Goal: Use online tool/utility: Utilize a website feature to perform a specific function

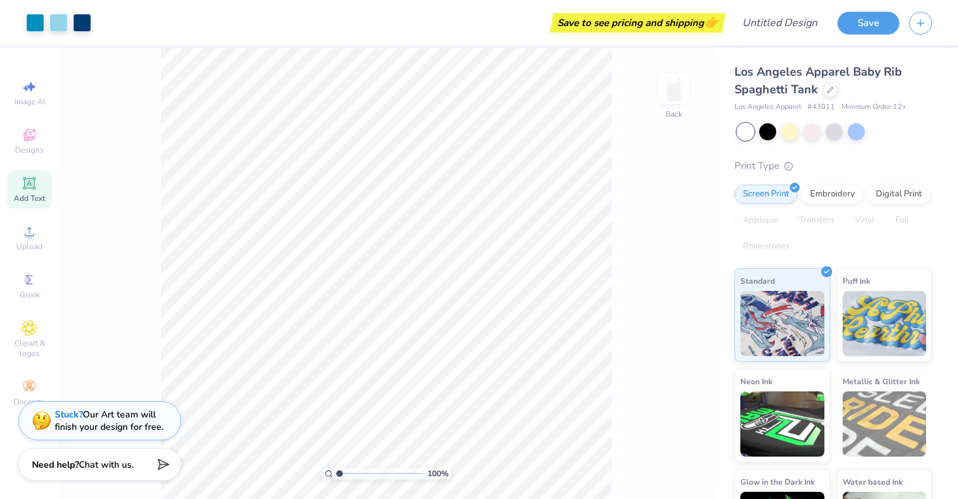
click at [35, 177] on icon at bounding box center [29, 183] width 12 height 12
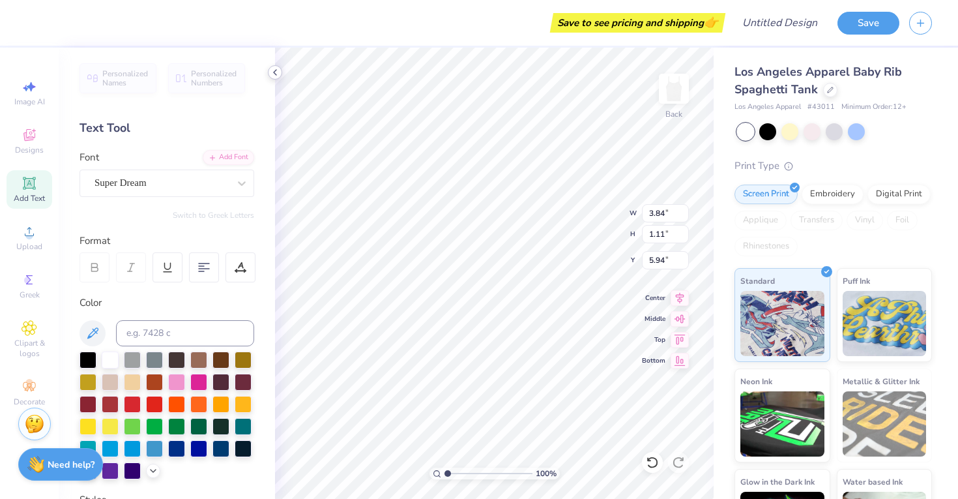
click at [276, 72] on icon at bounding box center [275, 72] width 10 height 10
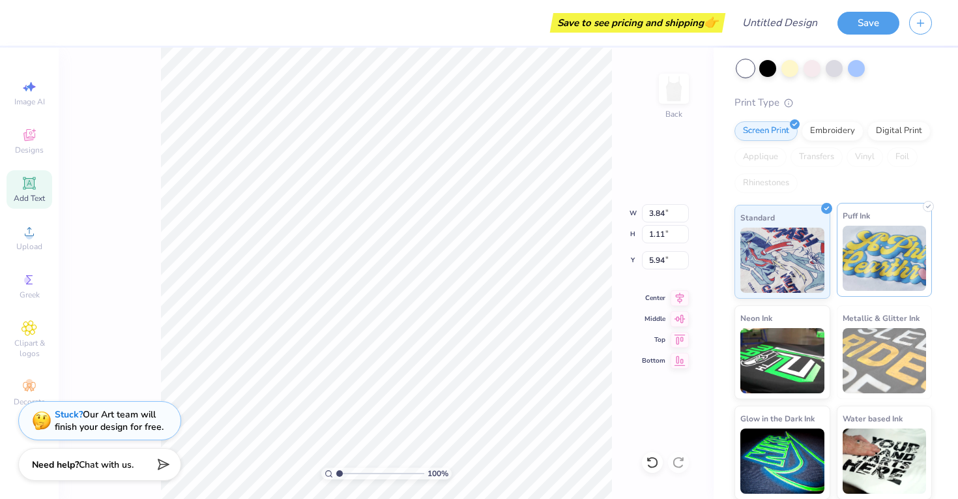
scroll to position [64, 0]
type input "5.60"
type input "3.17"
type input "2.02"
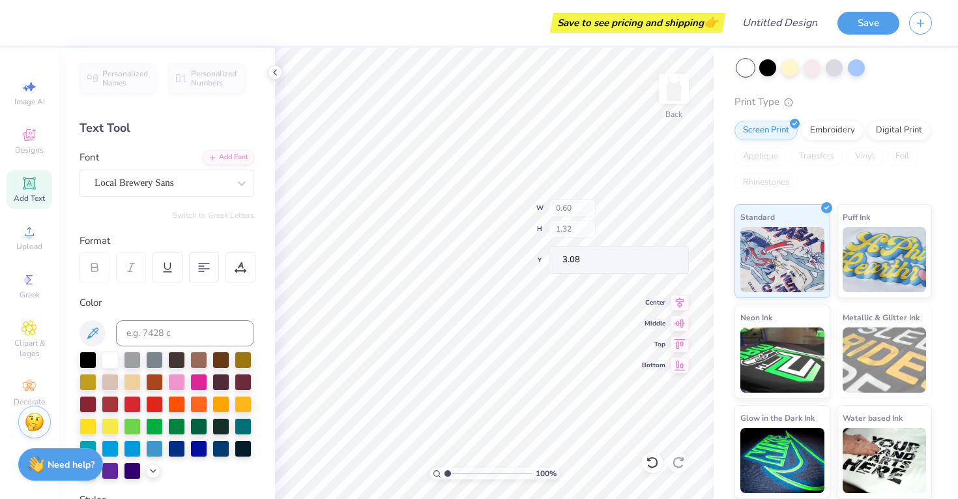
type input "0.65"
type input "1.08"
type input "2.93"
type input "0.85"
type input "0.42"
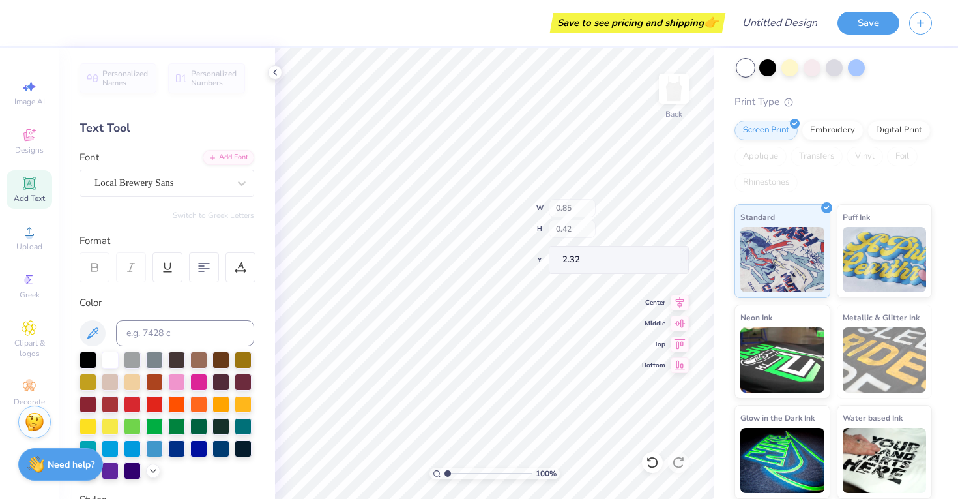
type input "2.30"
type input "0.46"
type input "0.28"
type input "2.51"
type textarea "SA"
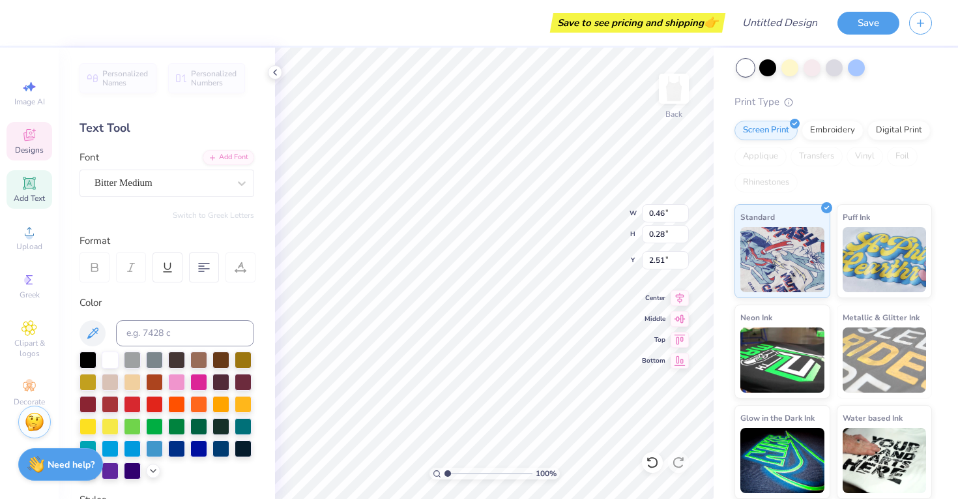
type input "0.85"
type input "0.42"
type input "2.30"
type textarea "INT"
type input "1.01"
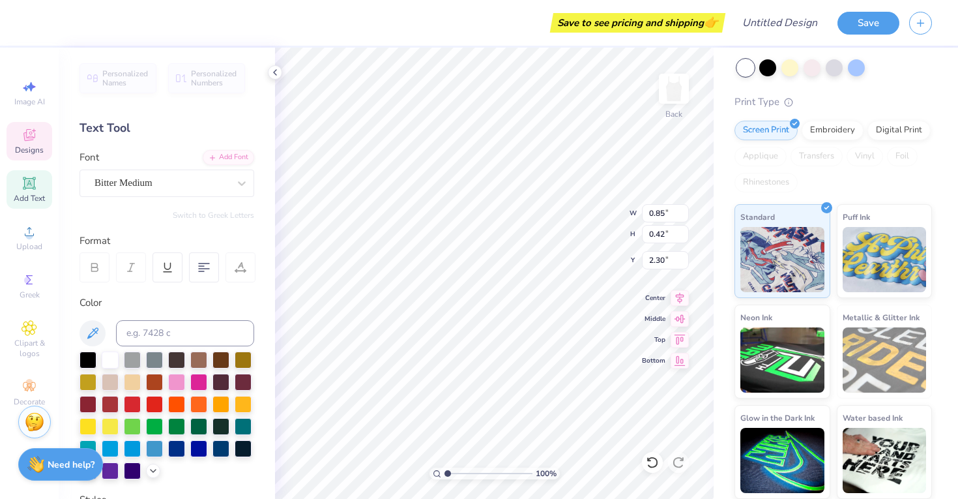
type input "0.63"
type input "2.24"
type input "0.85"
type input "0.42"
type input "2.35"
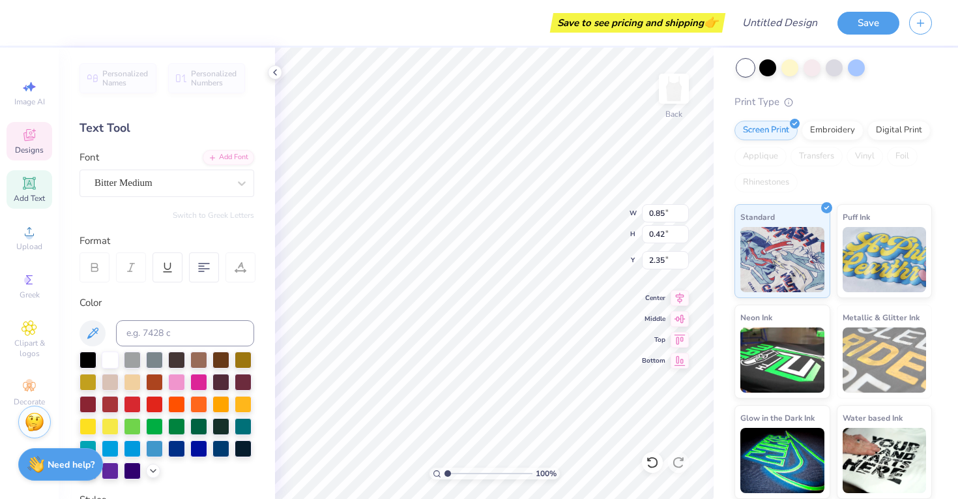
type input "1.04"
type input "2.84"
type input "2.19"
type input "0.88"
type input "0.31"
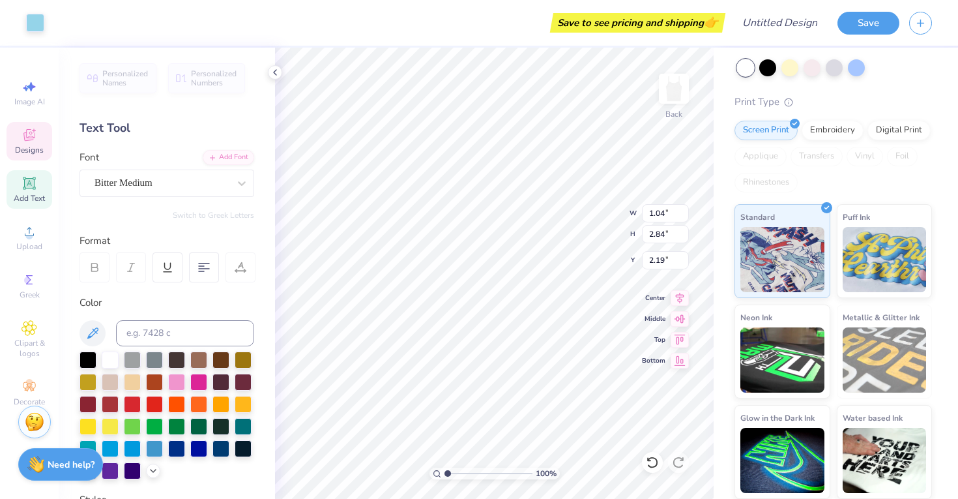
type input "2.35"
type textarea "ANS"
type input "0.85"
type input "0.34"
type input "2.47"
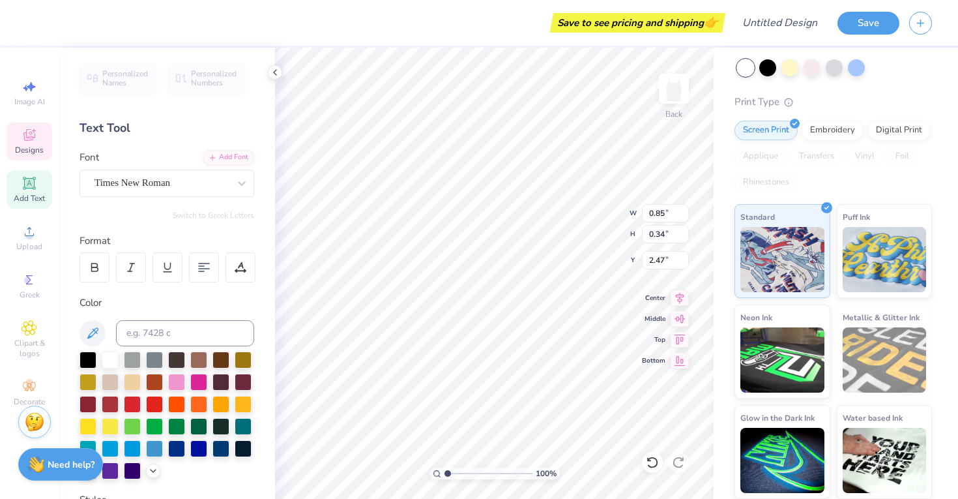
type textarea "ELM"
type input "2.34"
type input "3.84"
type input "1.11"
type input "5.94"
